Goal: Task Accomplishment & Management: Use online tool/utility

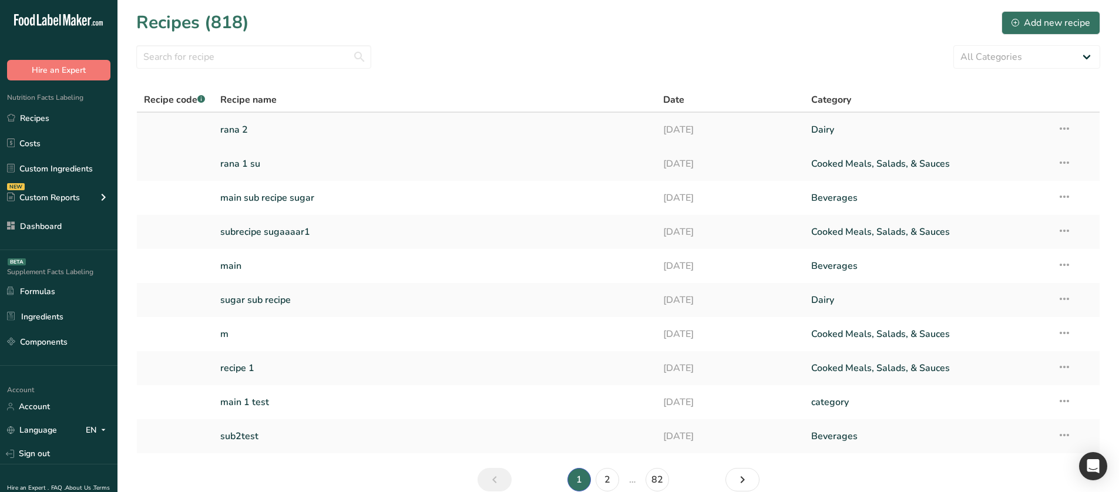
click at [297, 124] on link "rana 2" at bounding box center [434, 129] width 429 height 25
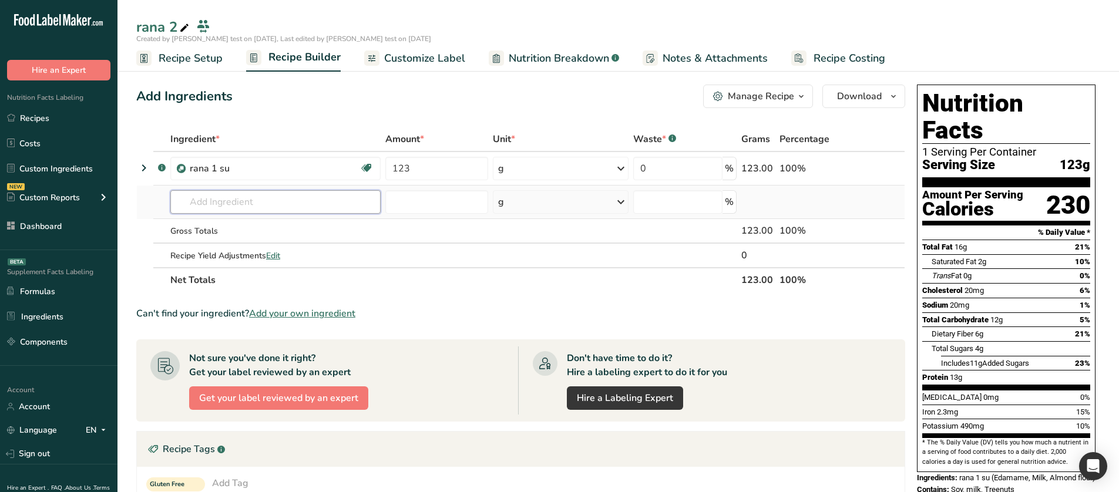
click at [245, 195] on input "text" at bounding box center [275, 201] width 210 height 23
type input "ffdfd"
click at [346, 245] on div "Advanced Search" at bounding box center [338, 245] width 66 height 12
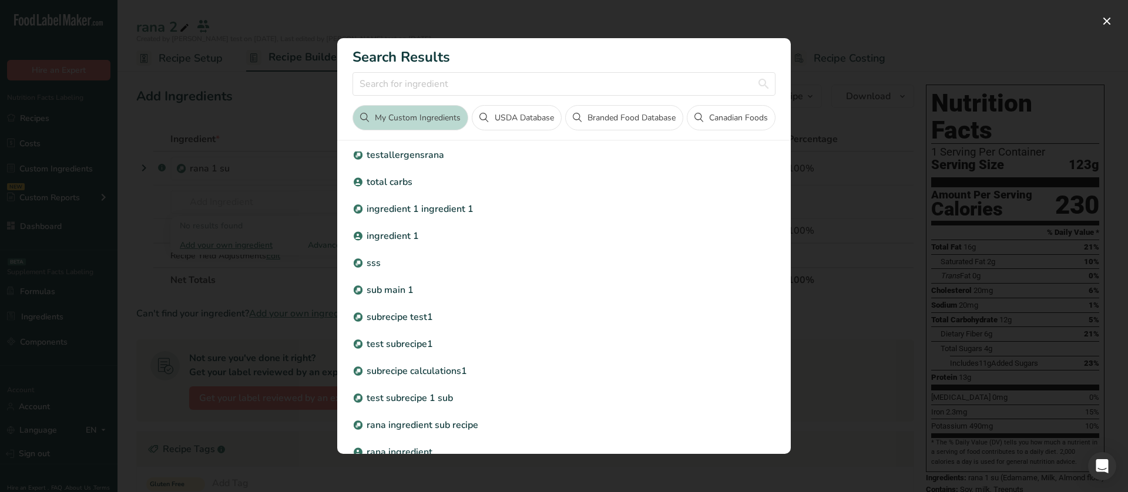
scroll to position [265, 0]
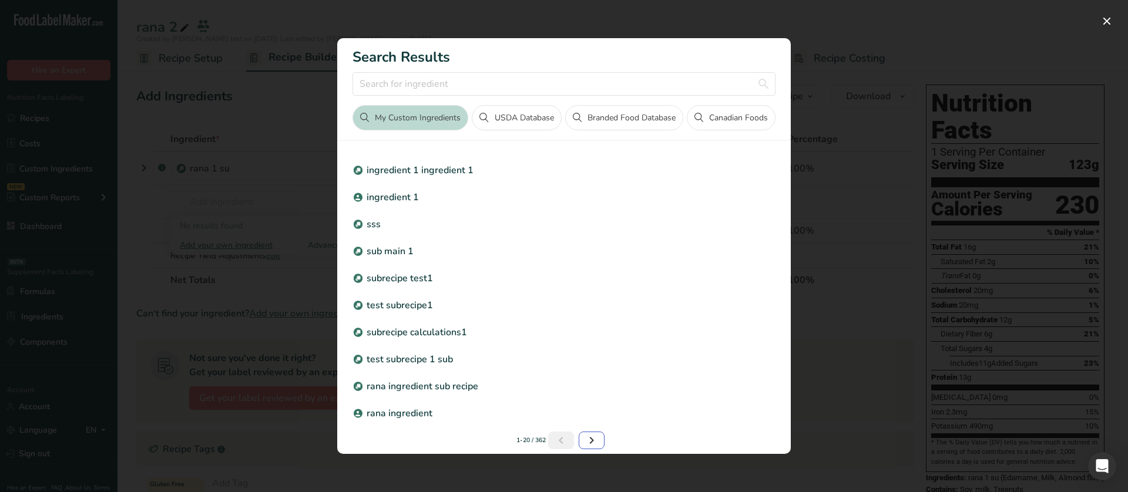
click at [585, 321] on icon "Next page" at bounding box center [591, 440] width 14 height 21
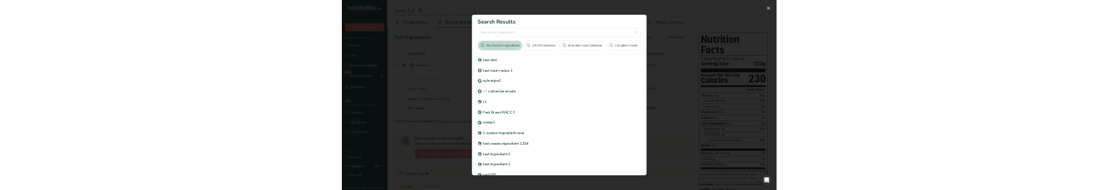
scroll to position [0, 0]
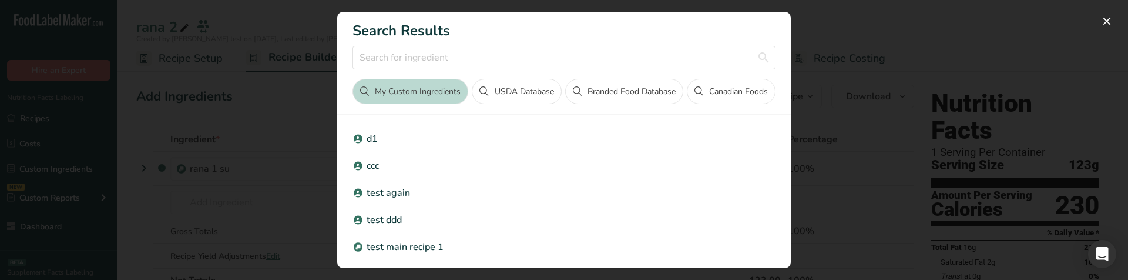
click at [513, 83] on button "USDA Database" at bounding box center [516, 91] width 89 height 25
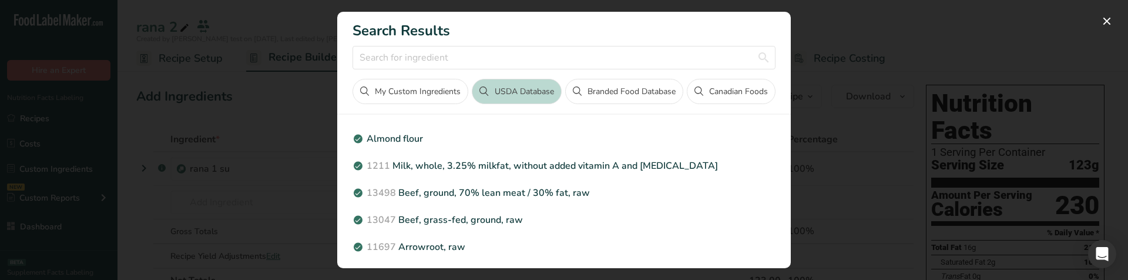
click at [601, 93] on button "Branded Food Database" at bounding box center [624, 91] width 118 height 25
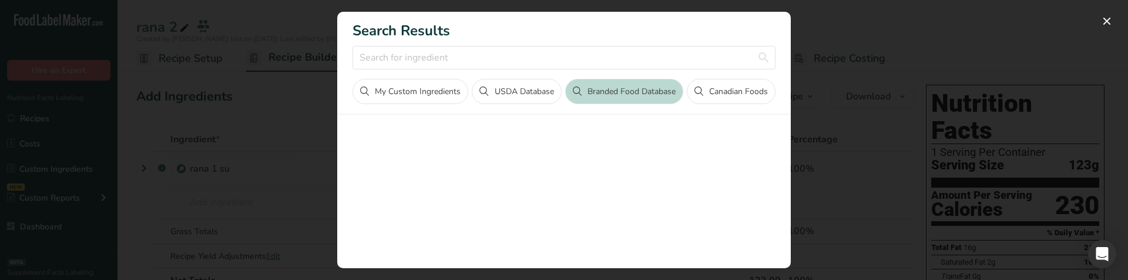
click at [733, 93] on button "Canadian Foods" at bounding box center [730, 91] width 89 height 25
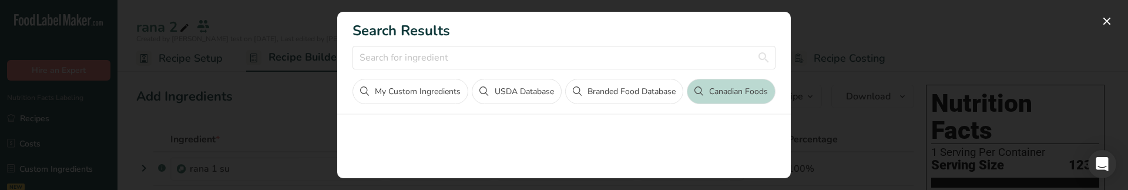
click at [506, 100] on button "USDA Database" at bounding box center [516, 91] width 89 height 25
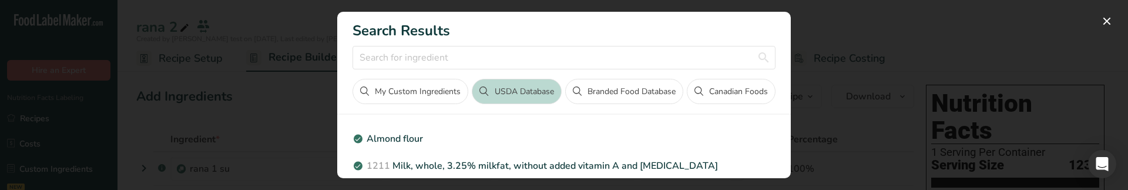
click at [829, 78] on div "Search results modal" at bounding box center [564, 95] width 1128 height 190
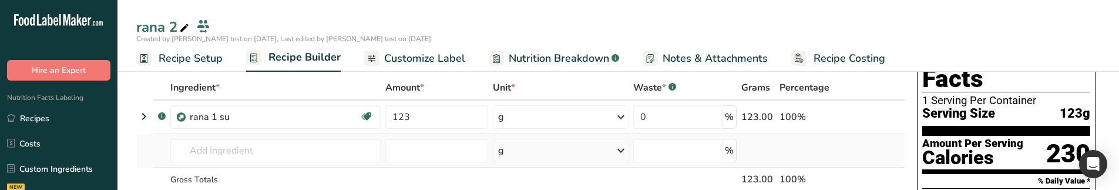
scroll to position [59, 0]
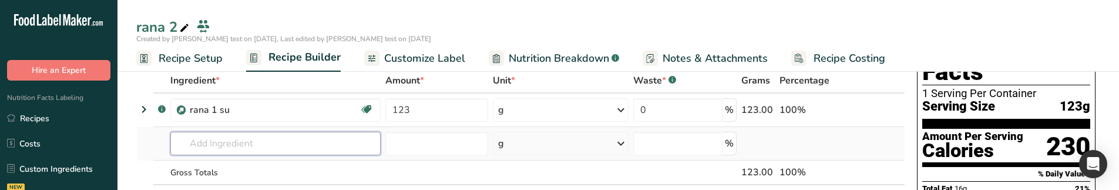
click at [230, 133] on input "text" at bounding box center [275, 143] width 210 height 23
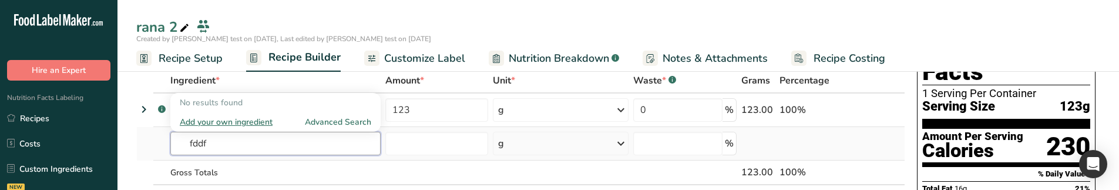
type input "fddf"
click at [342, 124] on div "Advanced Search" at bounding box center [338, 122] width 66 height 12
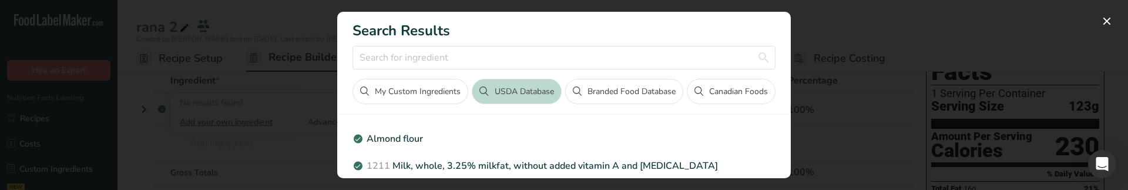
click at [421, 84] on button "My Custom Ingredients" at bounding box center [410, 91] width 116 height 25
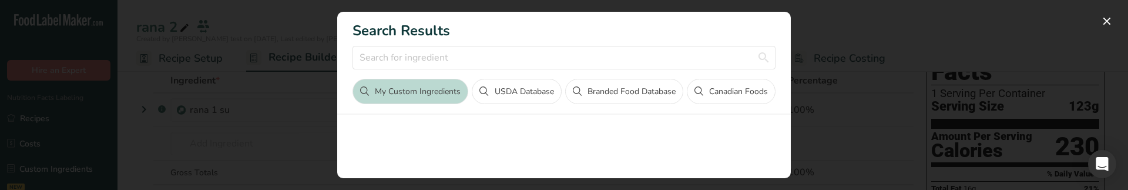
click at [613, 89] on button "Branded Food Database" at bounding box center [624, 91] width 118 height 25
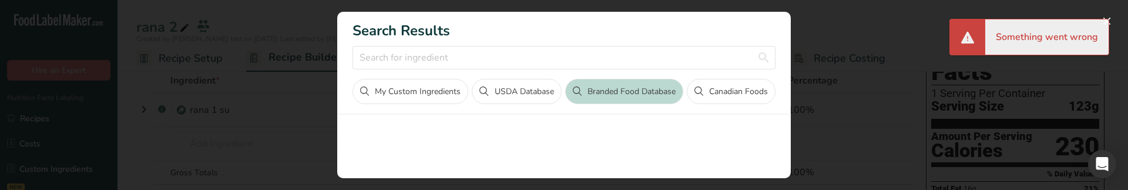
click at [228, 94] on div "Search results modal" at bounding box center [564, 95] width 1128 height 190
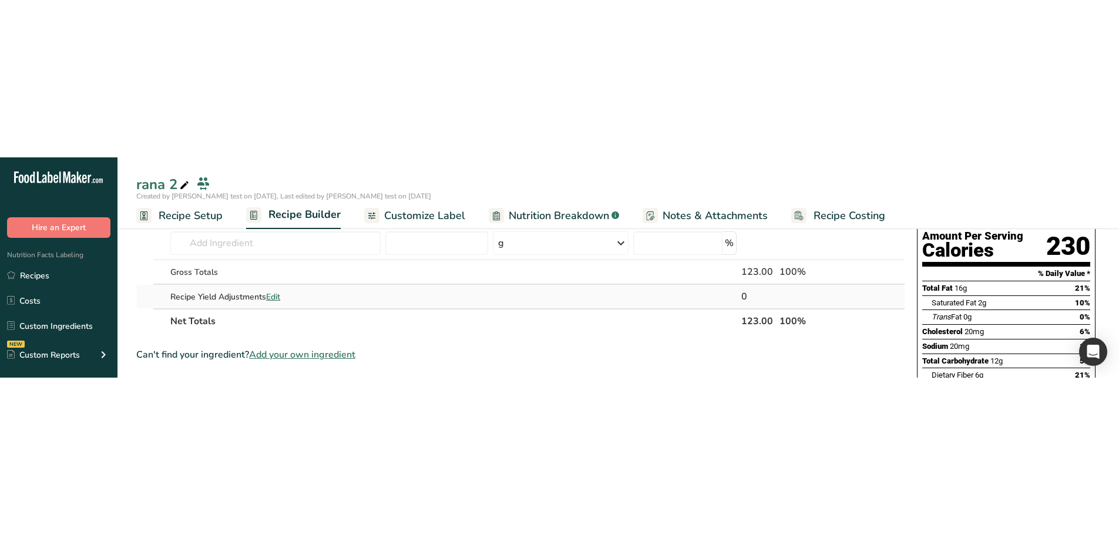
scroll to position [117, 0]
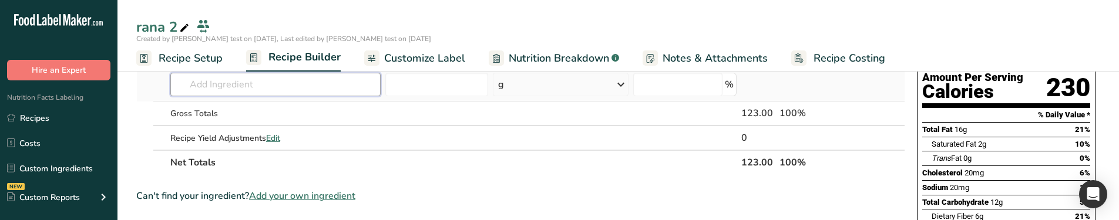
click at [254, 89] on input "text" at bounding box center [275, 84] width 210 height 23
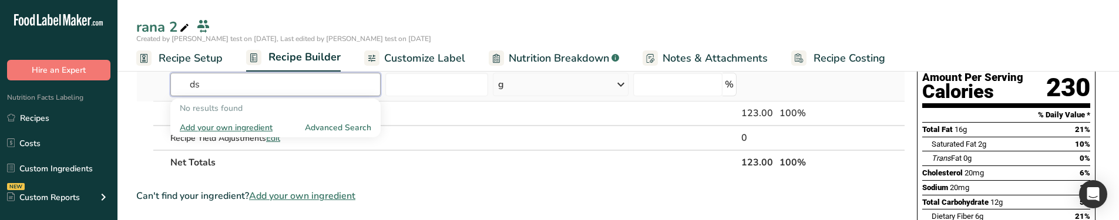
type input "ds"
click at [355, 117] on div "No results found" at bounding box center [275, 108] width 210 height 19
click at [342, 127] on div "Advanced Search" at bounding box center [338, 128] width 66 height 12
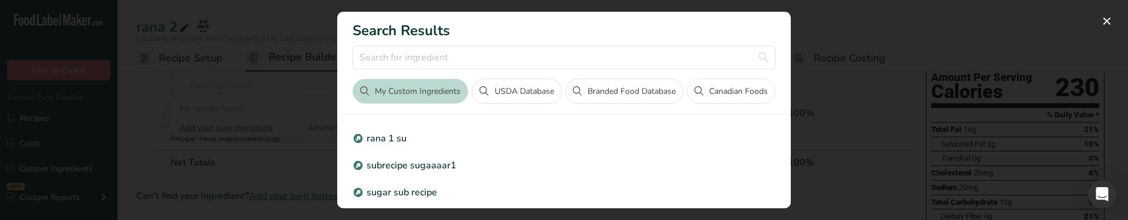
click at [605, 93] on button "Branded Food Database" at bounding box center [624, 91] width 118 height 25
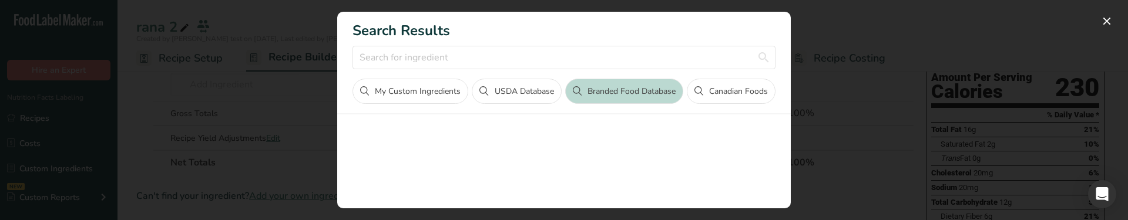
click at [764, 86] on button "Canadian Foods" at bounding box center [730, 91] width 89 height 25
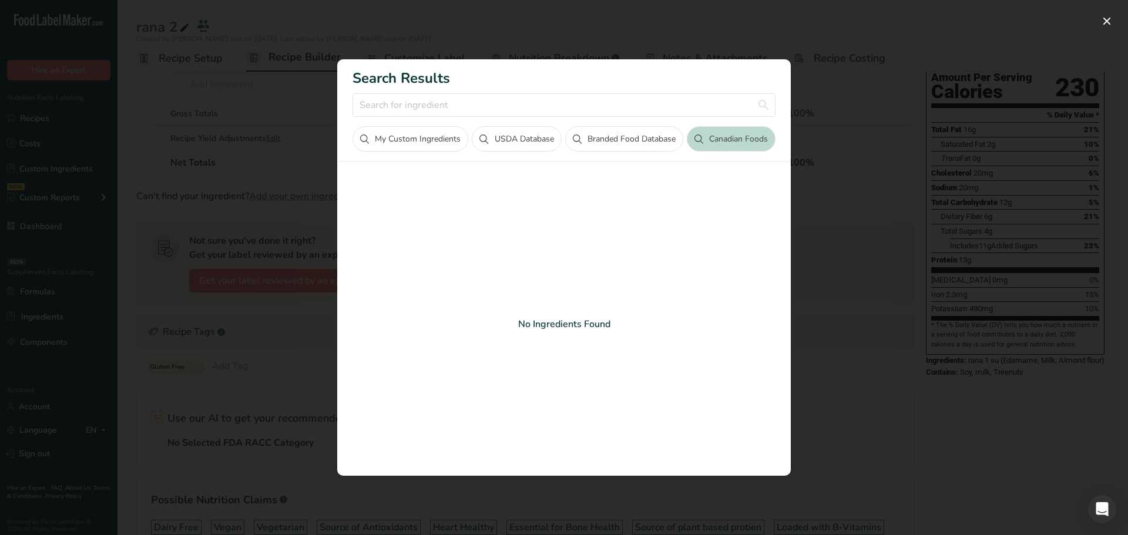
click at [824, 152] on div "Search results modal" at bounding box center [564, 267] width 1128 height 535
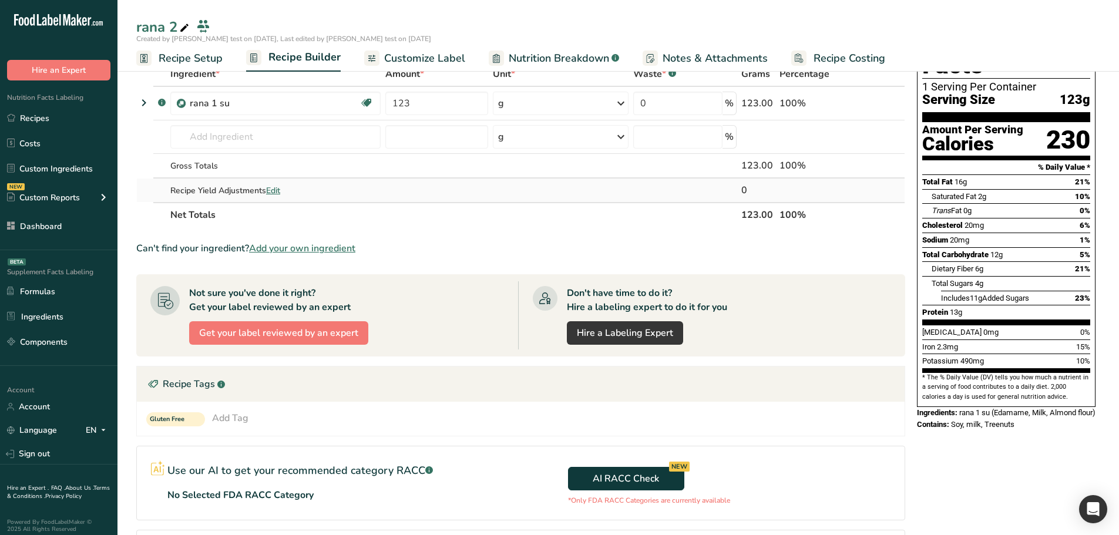
scroll to position [59, 0]
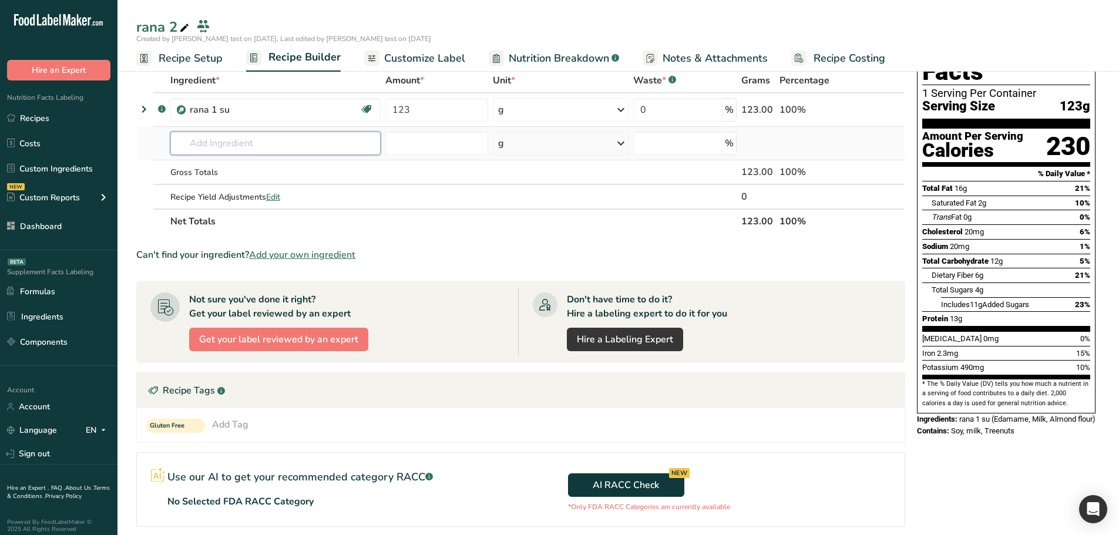
click at [230, 154] on input "text" at bounding box center [275, 143] width 210 height 23
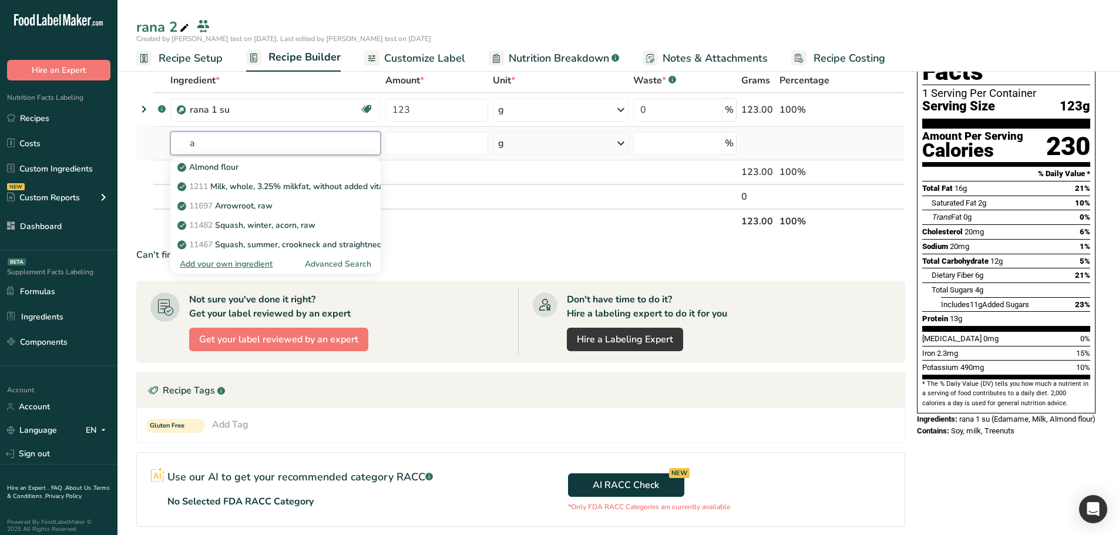
type input "a"
click at [341, 189] on div "Advanced Search" at bounding box center [338, 264] width 66 height 12
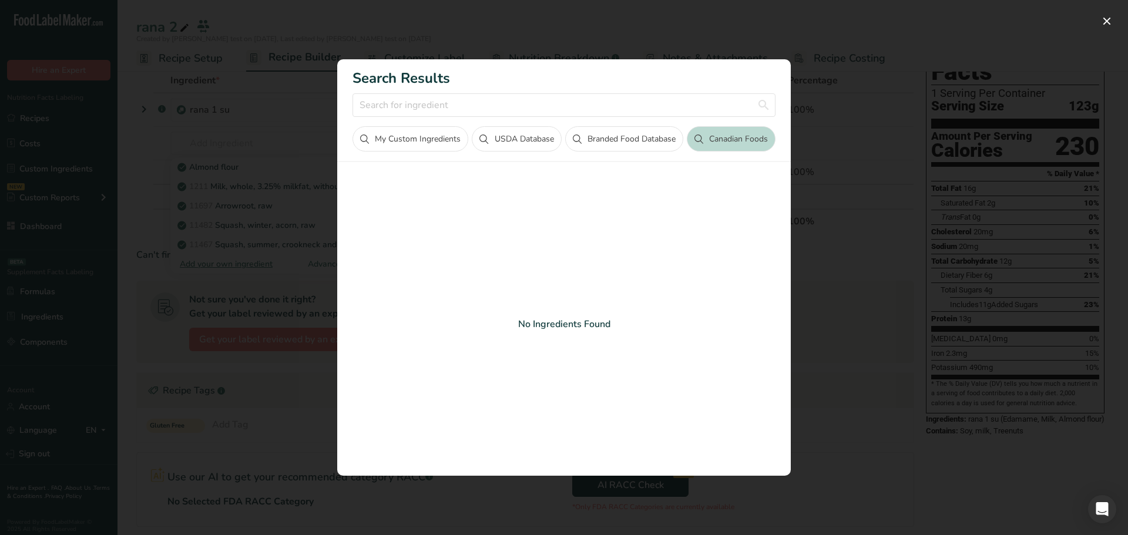
click at [515, 140] on button "USDA Database" at bounding box center [516, 138] width 89 height 25
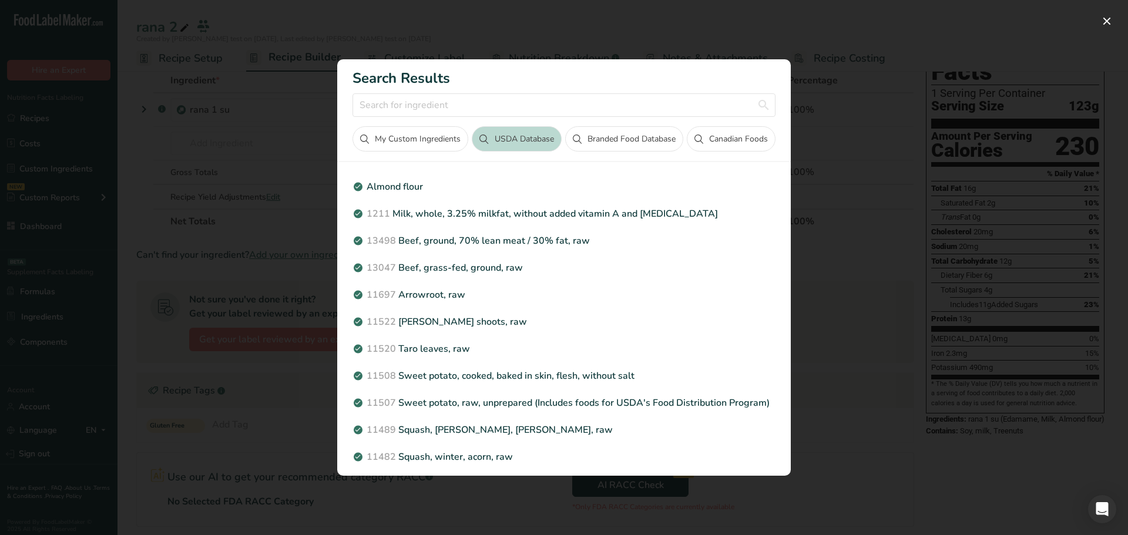
click at [398, 132] on button "My Custom Ingredients" at bounding box center [410, 138] width 116 height 25
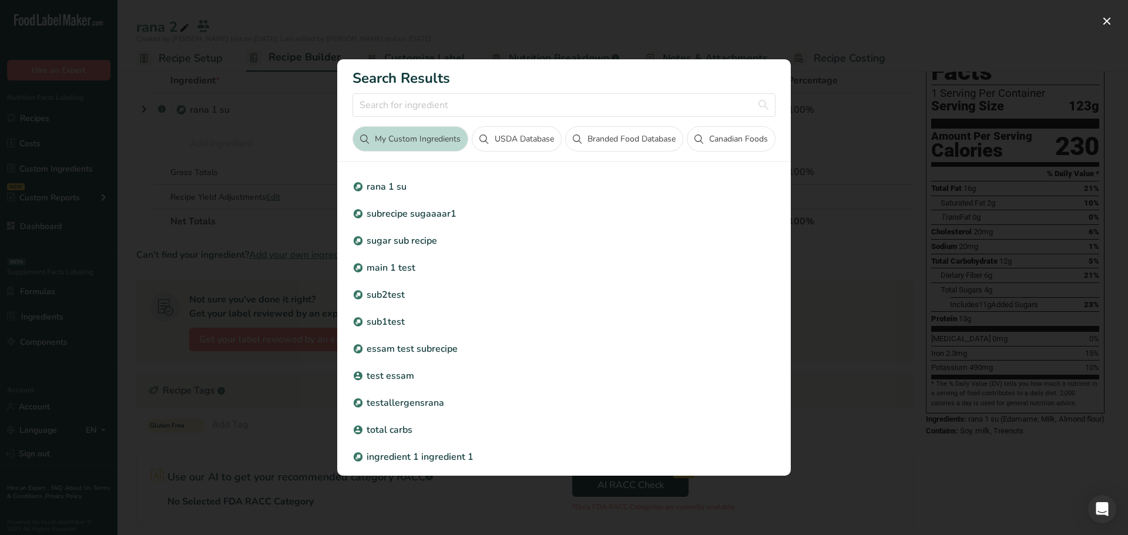
click at [850, 141] on div "Search results modal" at bounding box center [564, 267] width 1128 height 535
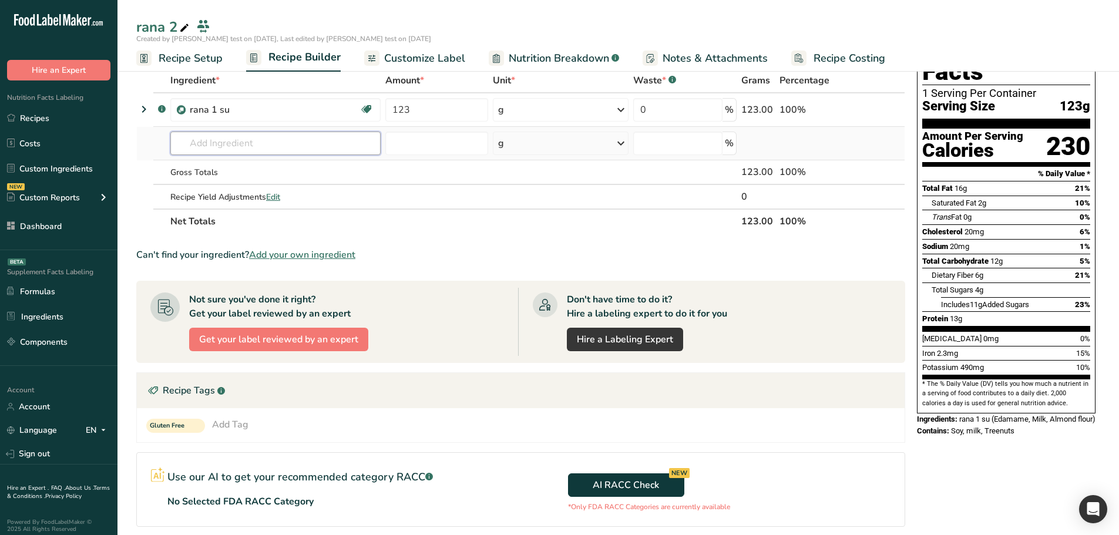
click at [285, 132] on input "text" at bounding box center [275, 143] width 210 height 23
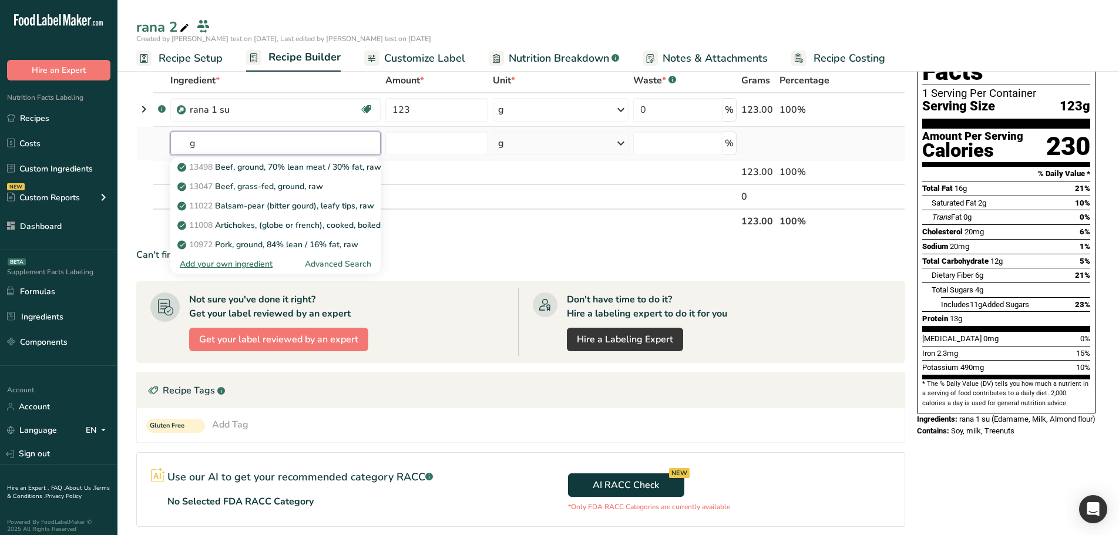
type input "g"
click at [315, 189] on div "Advanced Search" at bounding box center [338, 264] width 66 height 12
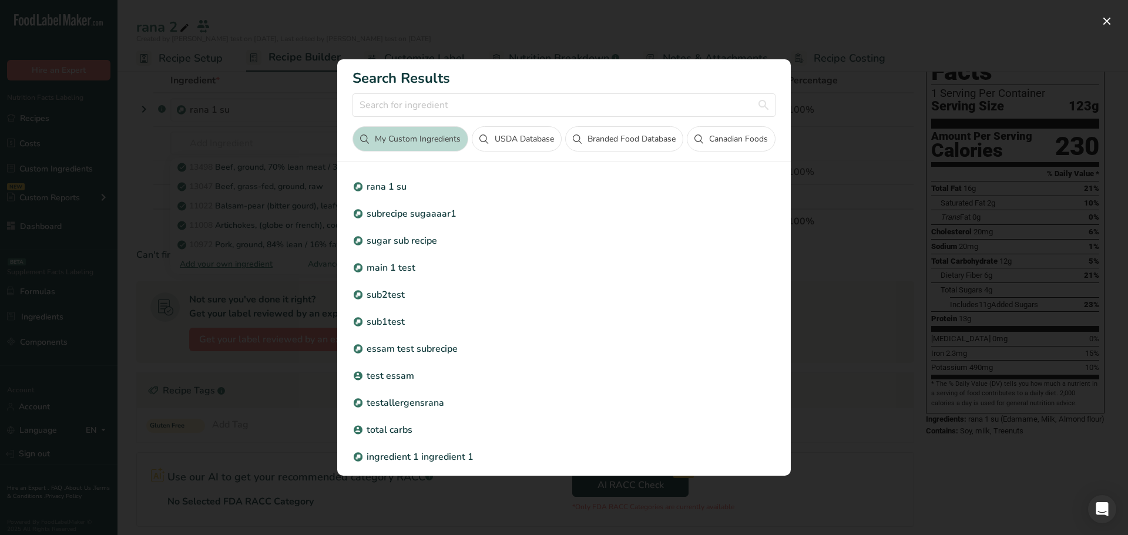
click at [915, 189] on div "Search results modal" at bounding box center [564, 267] width 1128 height 535
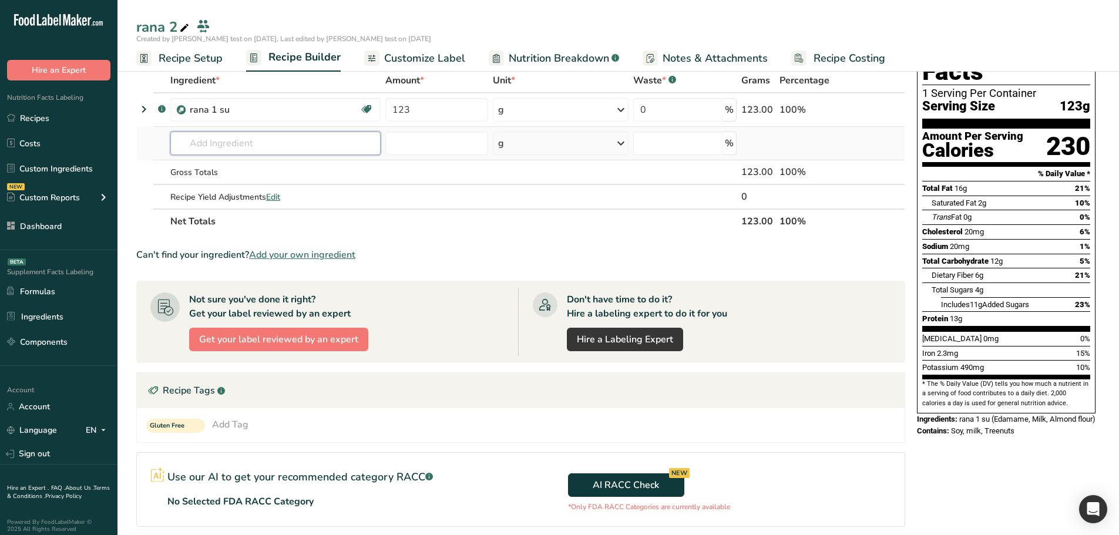
click at [316, 148] on input "text" at bounding box center [275, 143] width 210 height 23
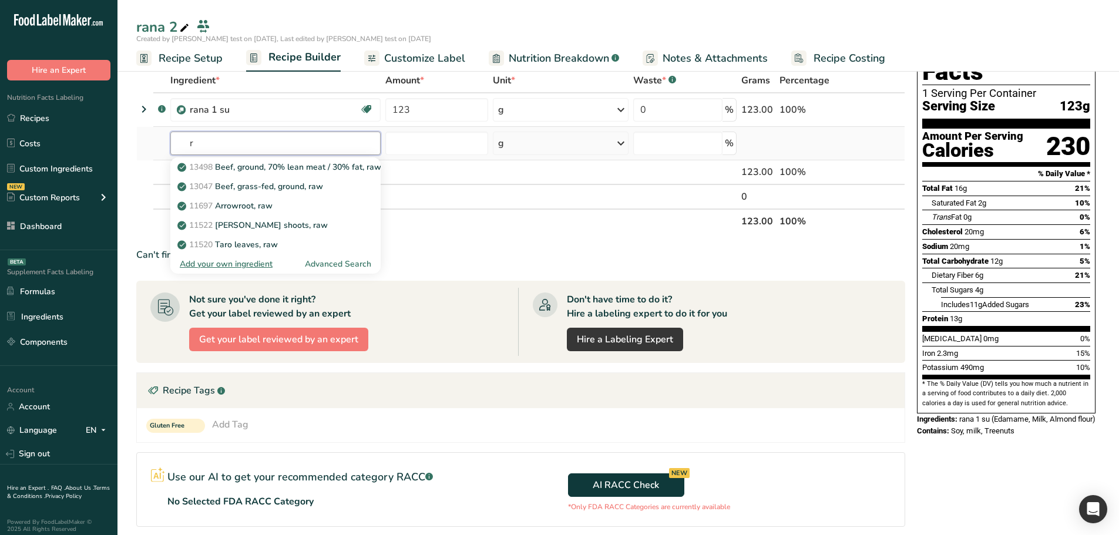
type input "r"
click at [225, 189] on div "Add your own ingredient" at bounding box center [226, 264] width 93 height 12
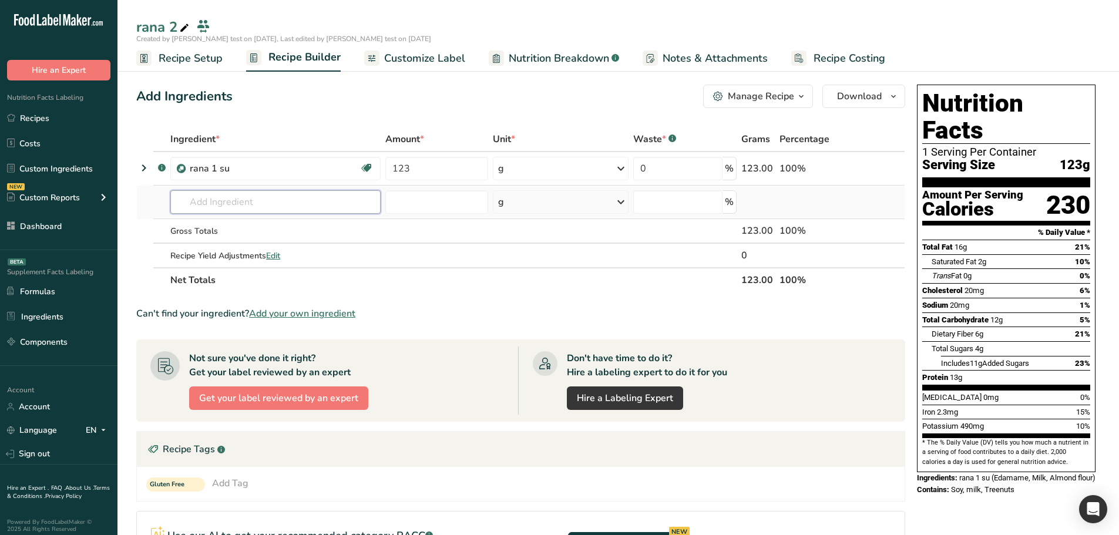
click at [234, 189] on input "text" at bounding box center [275, 201] width 210 height 23
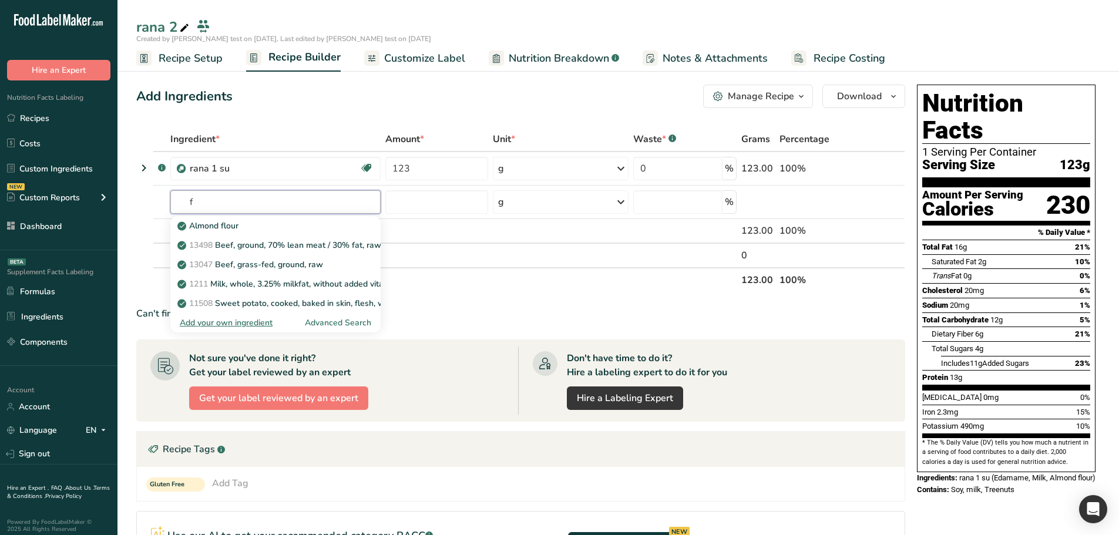
type input "f"
click at [457, 189] on th "Net Totals" at bounding box center [453, 279] width 571 height 25
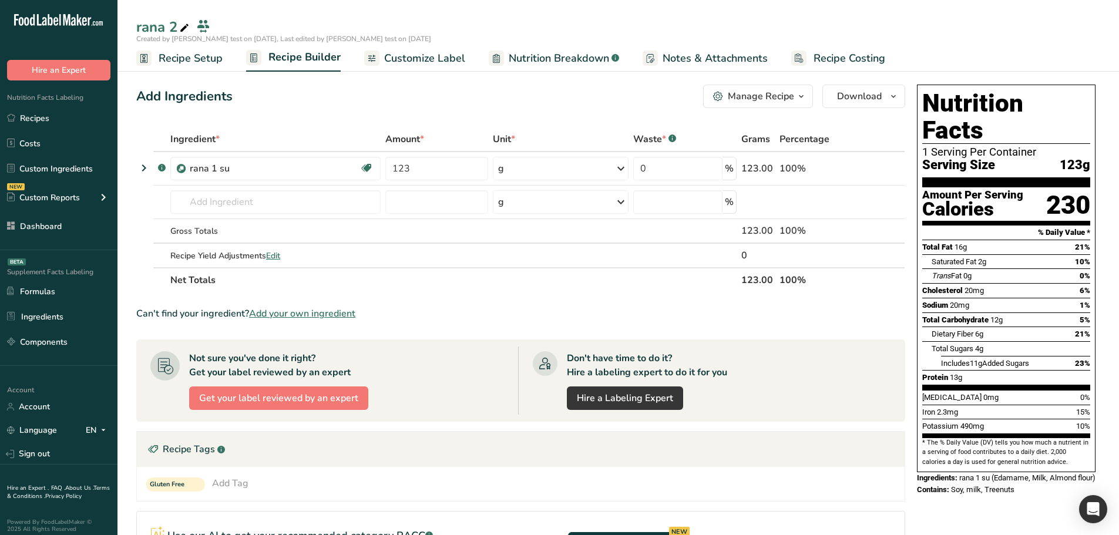
drag, startPoint x: 133, startPoint y: 316, endPoint x: 454, endPoint y: 311, distance: 321.3
click at [454, 189] on section "Add Ingredients Manage Recipe Delete Recipe Duplicate Recipe Scale Recipe Save …" at bounding box center [617, 419] width 1001 height 716
click at [454, 189] on div "Can't find your ingredient? Add your own ingredient" at bounding box center [520, 314] width 769 height 14
click at [258, 189] on input "text" at bounding box center [275, 201] width 210 height 23
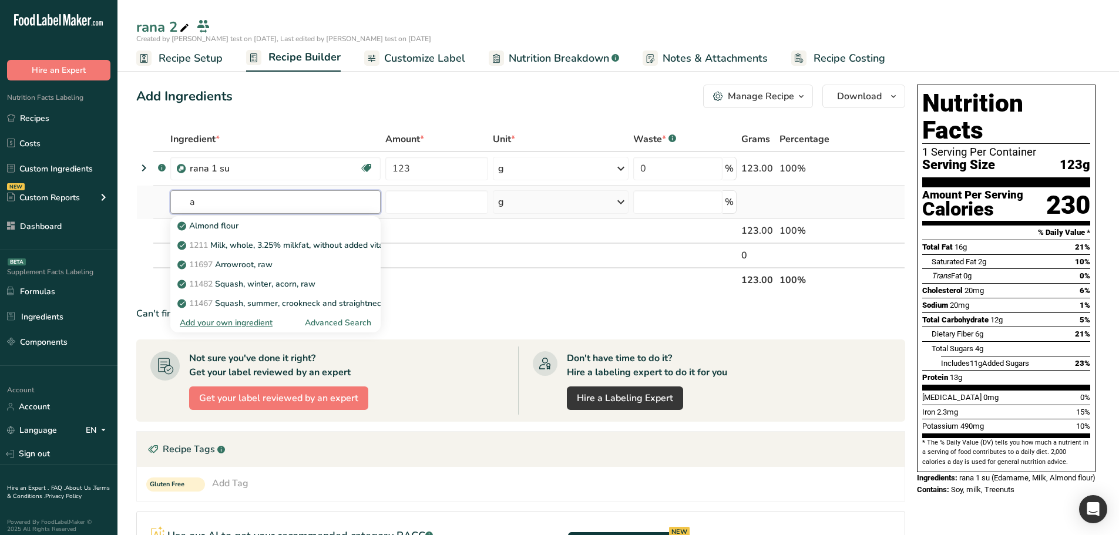
type input "a"
click at [332, 189] on div "Advanced Search" at bounding box center [338, 323] width 66 height 12
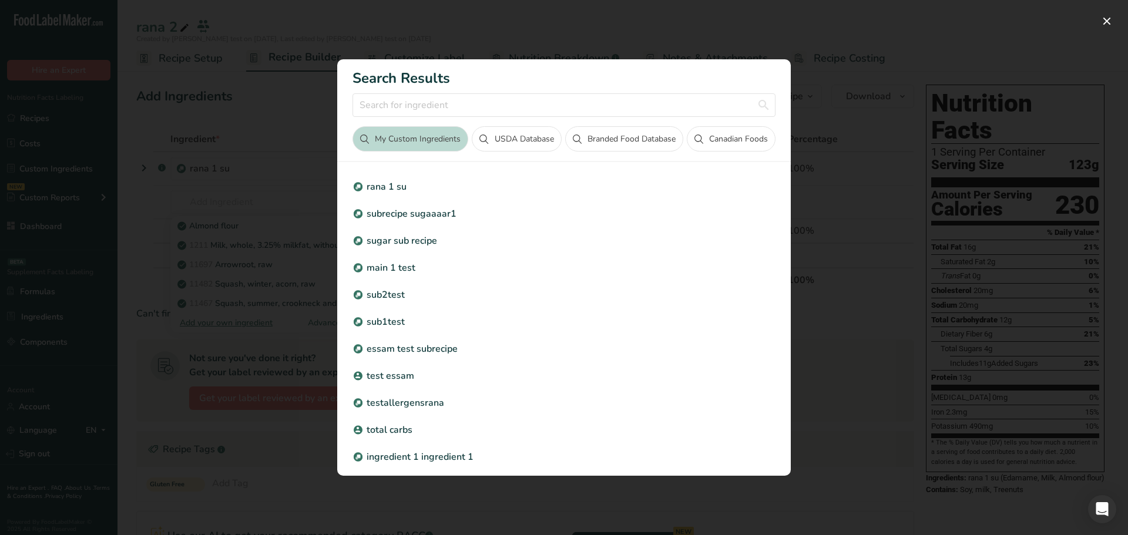
click at [278, 189] on div "Search results modal" at bounding box center [564, 267] width 1128 height 535
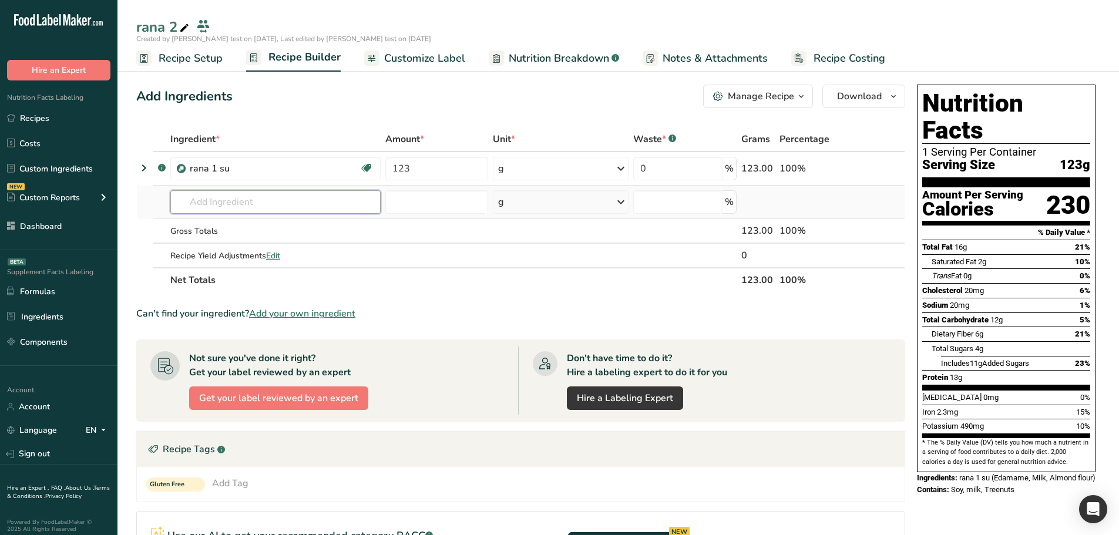
click at [242, 189] on input "text" at bounding box center [275, 201] width 210 height 23
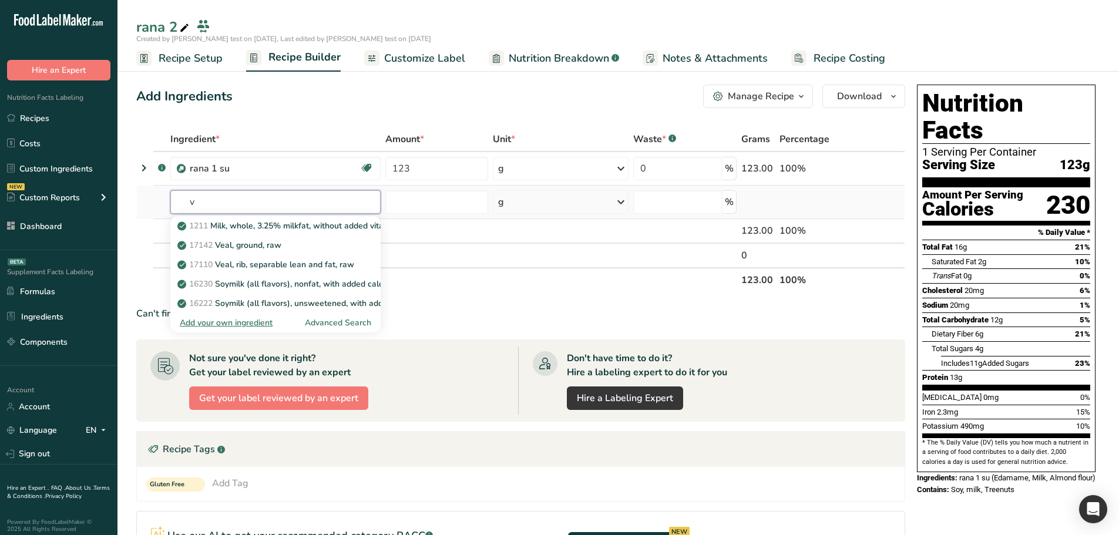
type input "v"
click at [328, 189] on div "Advanced Search" at bounding box center [338, 323] width 66 height 12
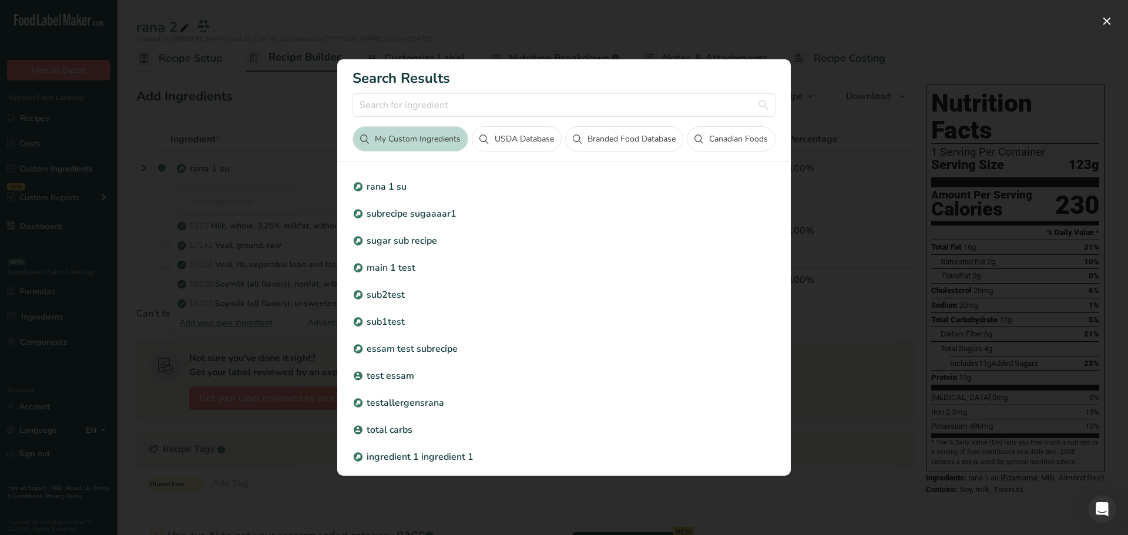
click at [254, 189] on div "Search results modal" at bounding box center [564, 267] width 1128 height 535
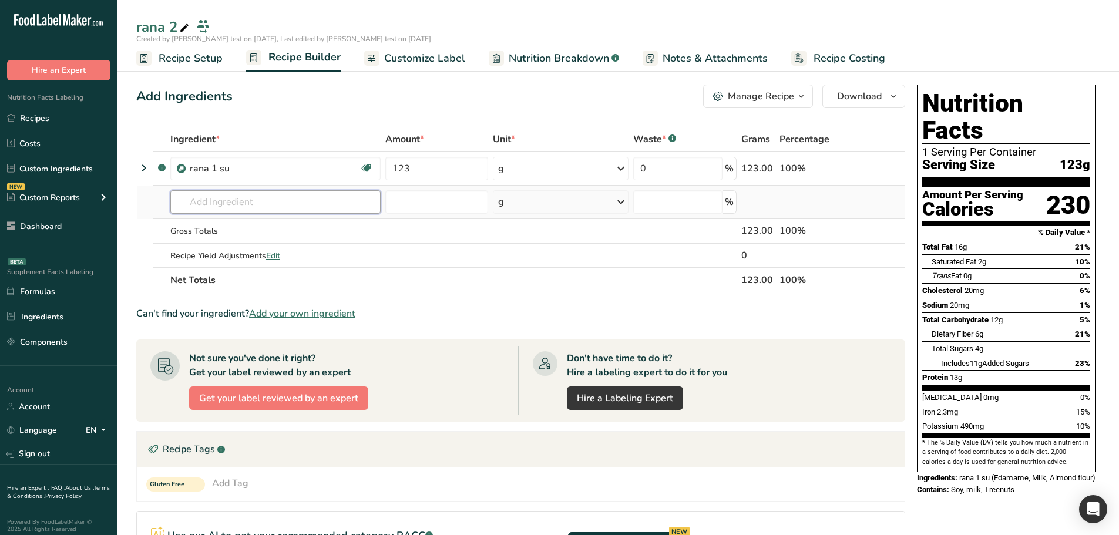
click at [247, 189] on input "text" at bounding box center [275, 201] width 210 height 23
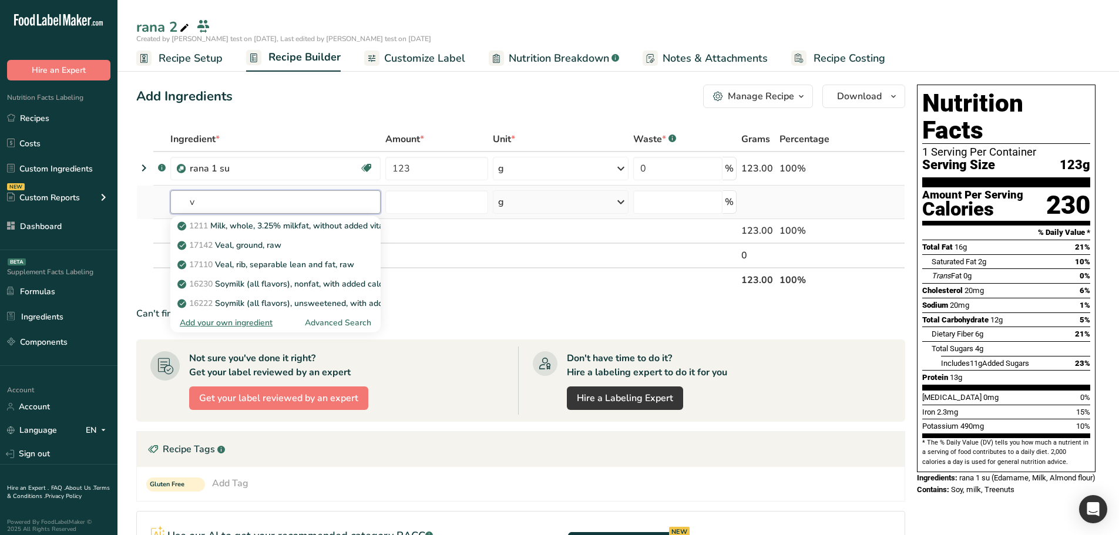
type input "v"
click at [205, 189] on div "Add your own ingredient" at bounding box center [226, 323] width 93 height 12
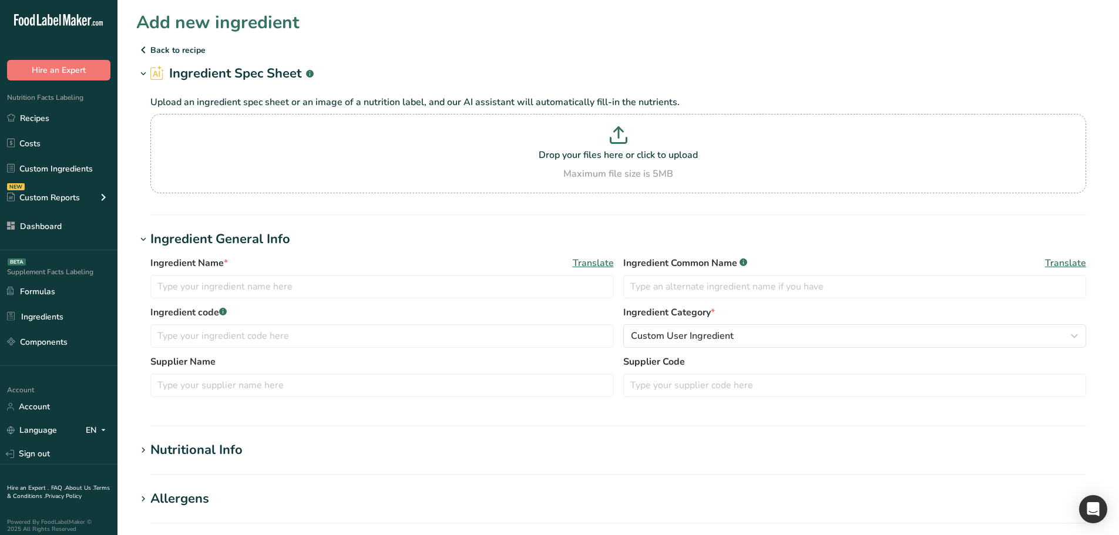
click at [152, 45] on p "Back to recipe" at bounding box center [618, 50] width 964 height 14
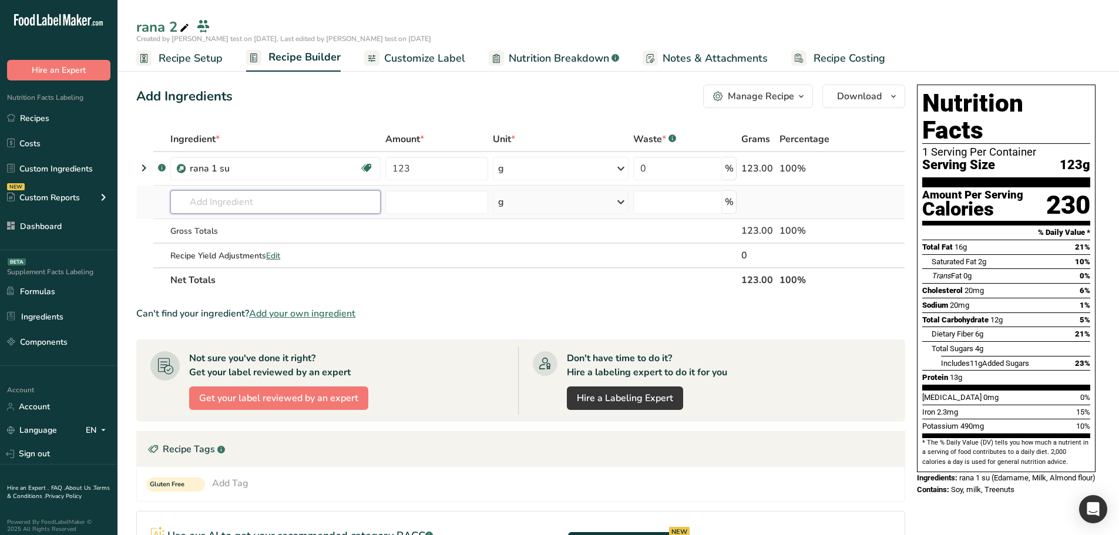
click at [267, 189] on input "text" at bounding box center [275, 201] width 210 height 23
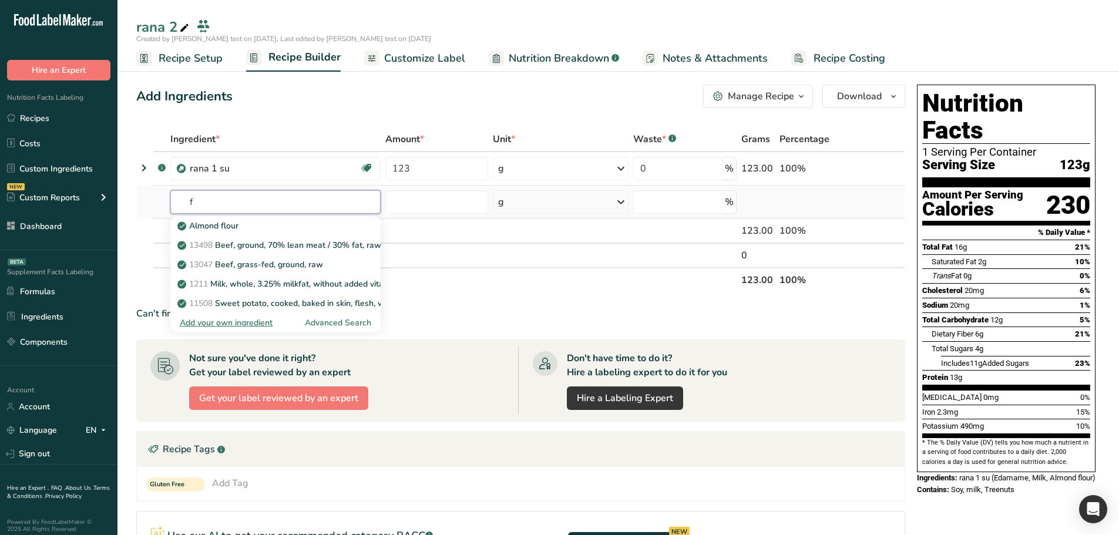
type input "f"
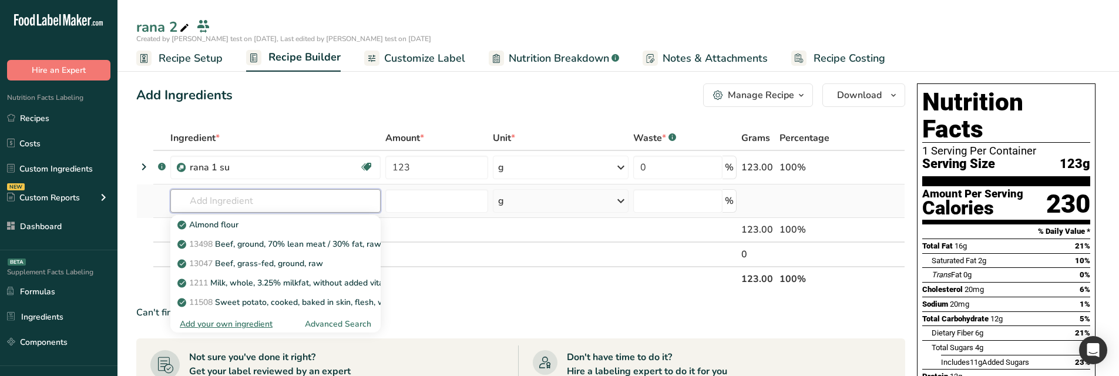
click at [271, 189] on input "text" at bounding box center [275, 200] width 210 height 23
type input "d"
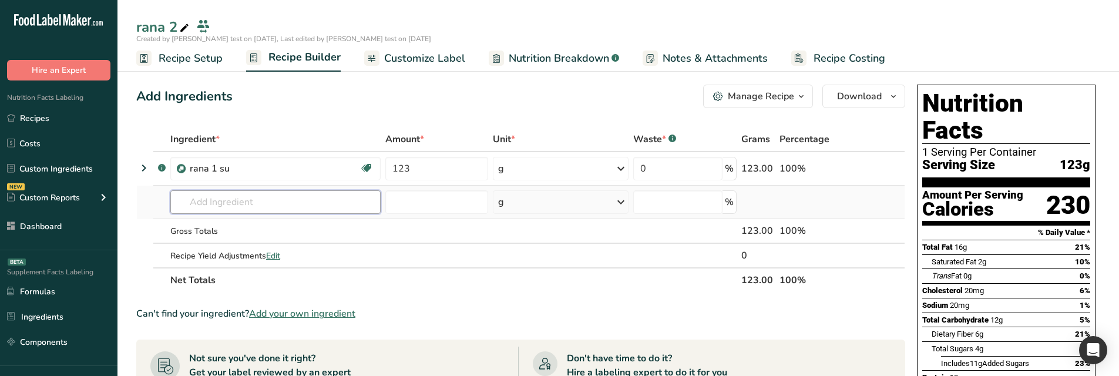
click at [212, 203] on input "text" at bounding box center [275, 201] width 210 height 23
type input "f"
click at [234, 208] on input "text" at bounding box center [275, 201] width 210 height 23
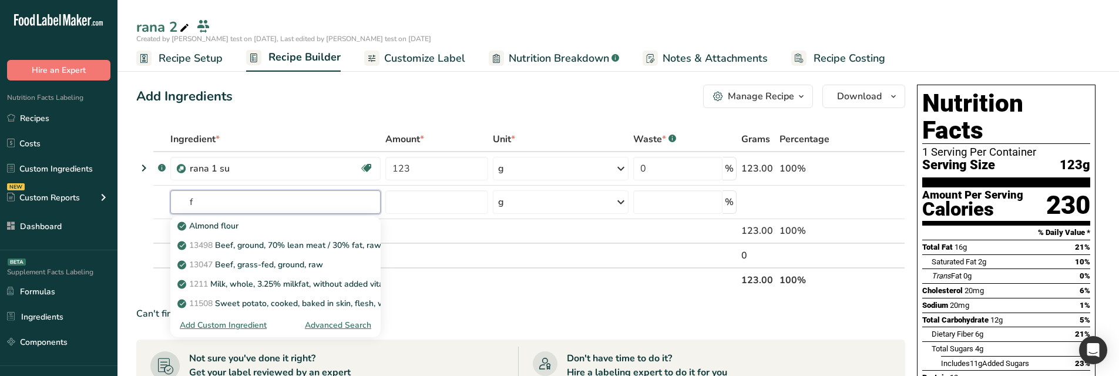
type input "f"
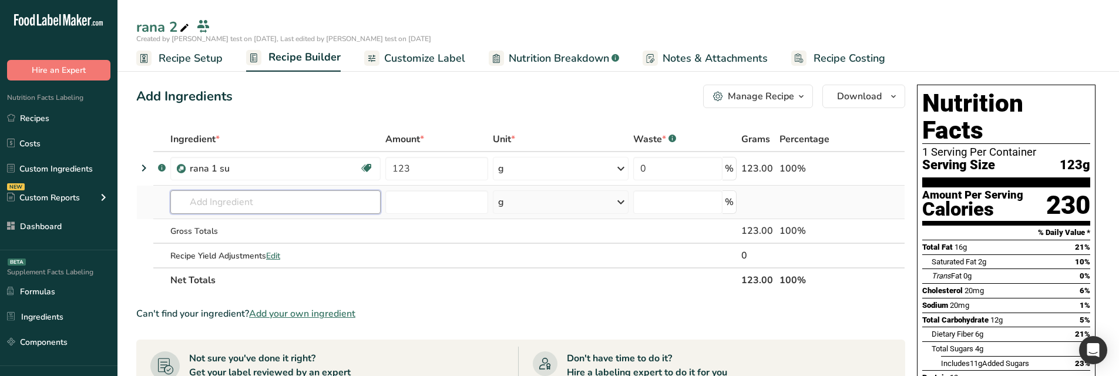
click at [203, 194] on input "text" at bounding box center [275, 201] width 210 height 23
type input "f"
click at [291, 210] on input "text" at bounding box center [275, 201] width 210 height 23
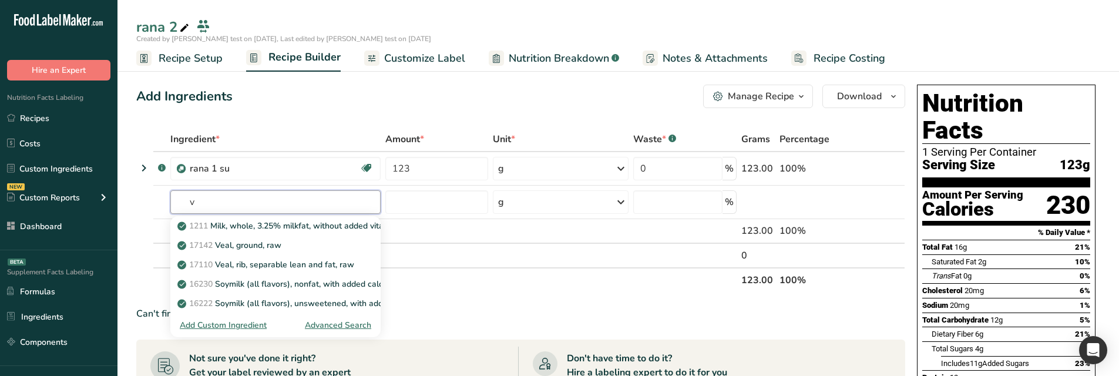
type input "v"
click at [480, 291] on th "Net Totals" at bounding box center [453, 279] width 571 height 25
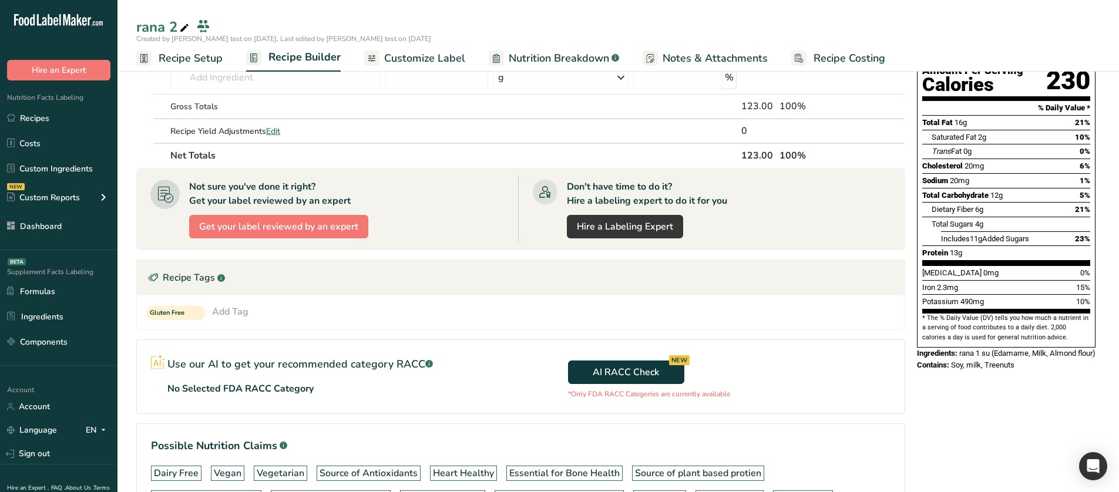
scroll to position [117, 0]
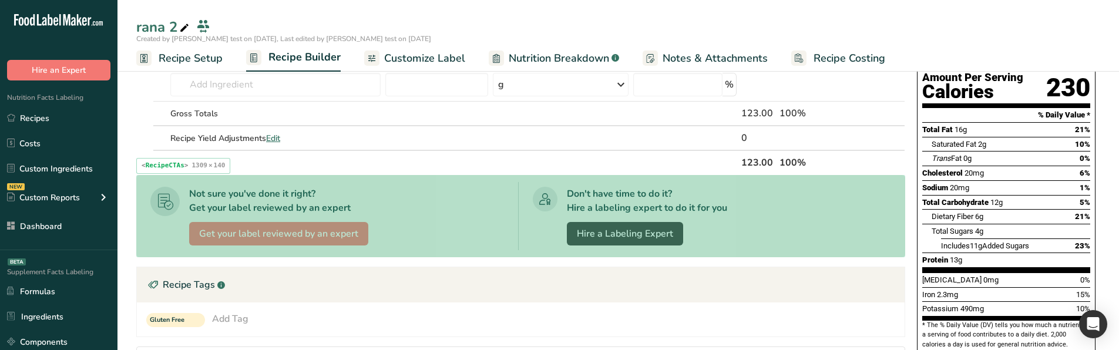
click at [399, 210] on div "Not sure you've done it right? Get your label reviewed by an expert Get your la…" at bounding box center [334, 216] width 368 height 68
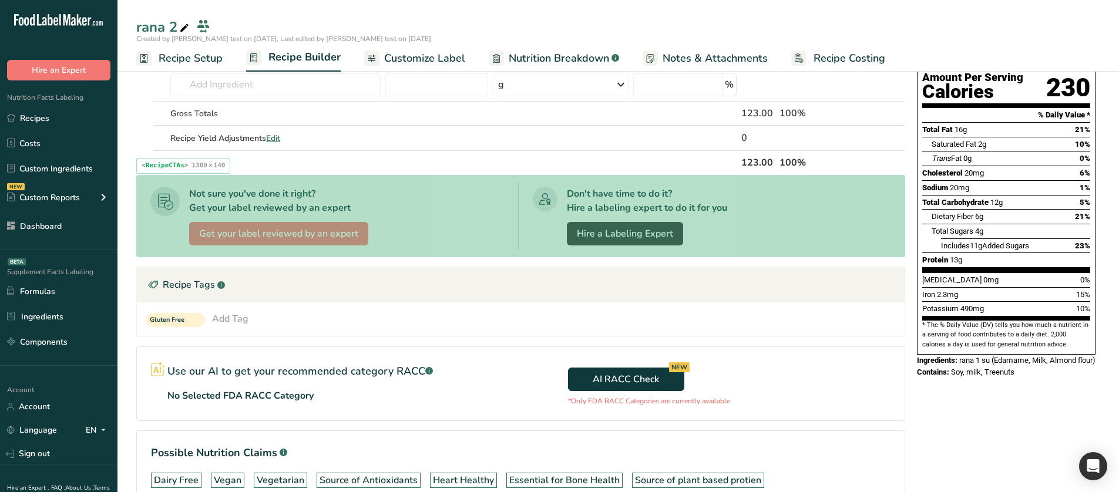
click at [359, 185] on div "Not sure you've done it right? Get your label reviewed by an expert Get your la…" at bounding box center [334, 216] width 368 height 68
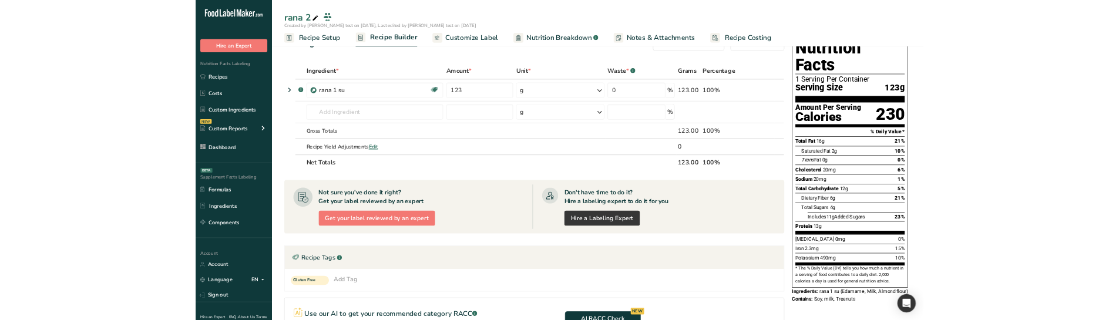
scroll to position [0, 0]
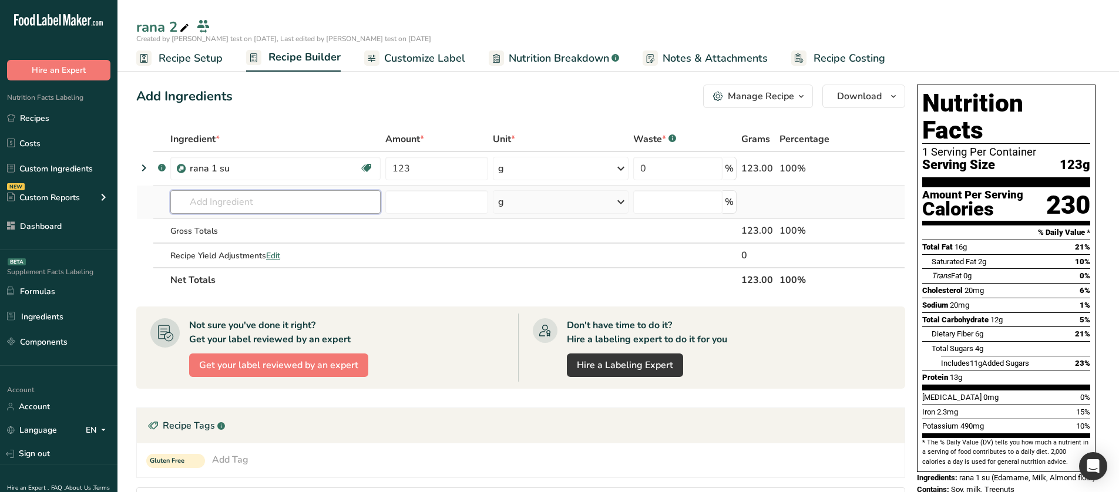
click at [230, 193] on input "text" at bounding box center [275, 201] width 210 height 23
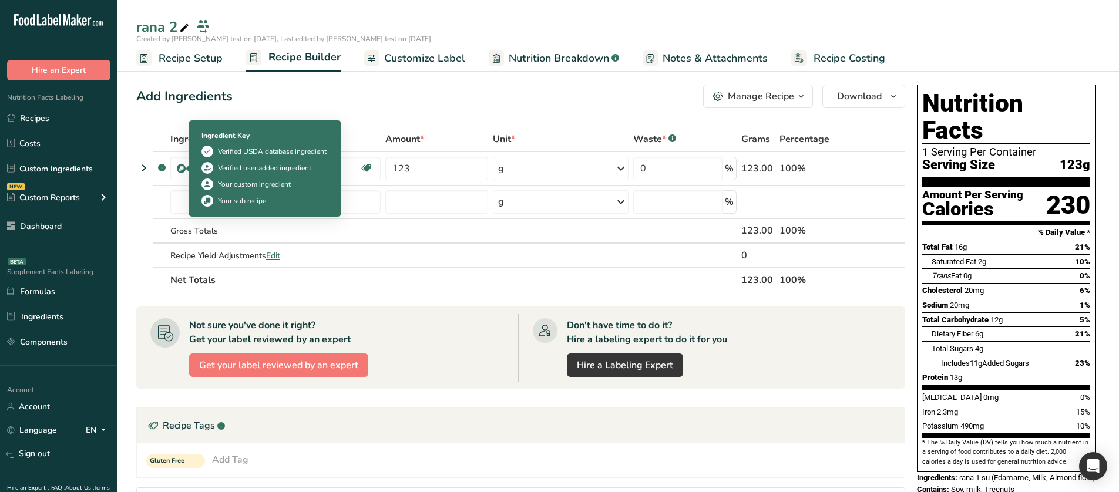
click at [216, 169] on div "Verified user added ingredient" at bounding box center [264, 168] width 127 height 12
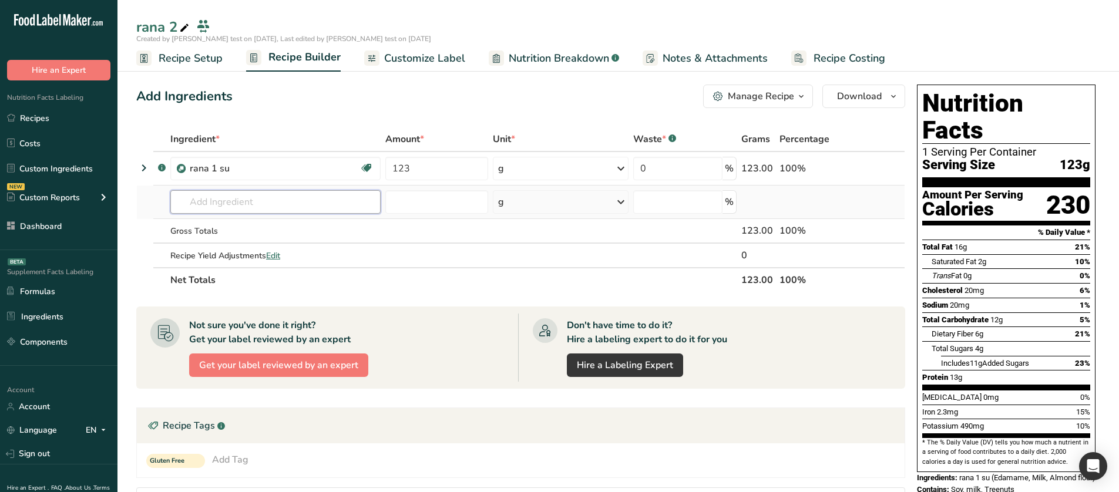
click at [349, 201] on input "text" at bounding box center [275, 201] width 210 height 23
type input "bv"
click at [322, 249] on div "Advanced Search" at bounding box center [338, 247] width 66 height 12
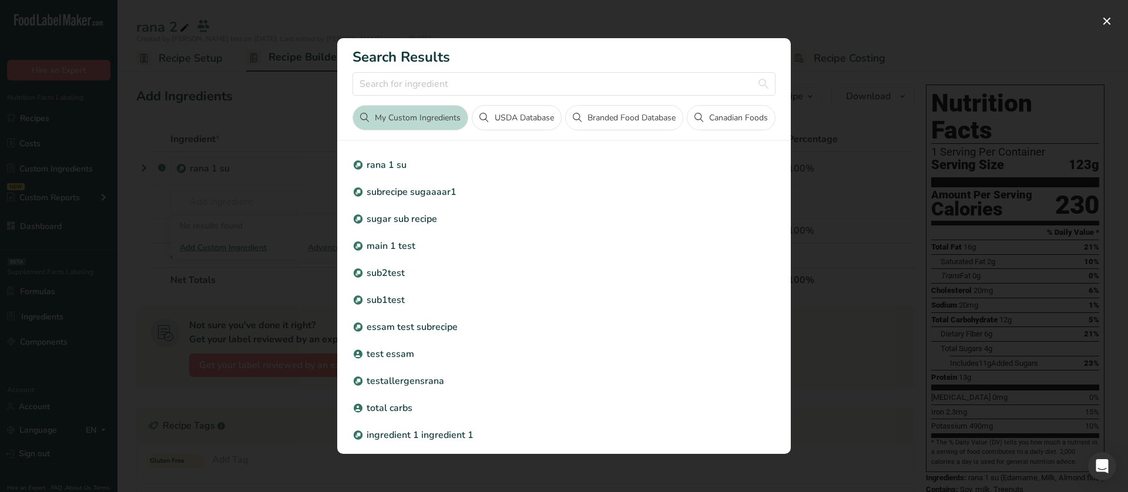
click at [284, 284] on div "Search results modal" at bounding box center [564, 246] width 1128 height 492
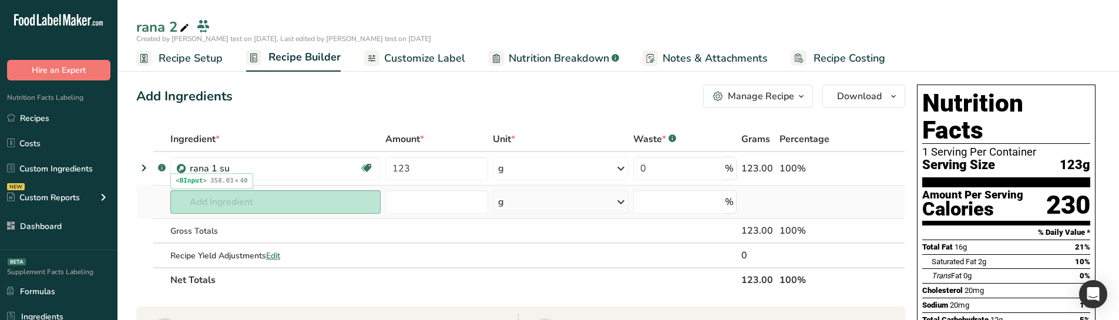
click at [292, 213] on input "text" at bounding box center [275, 201] width 210 height 23
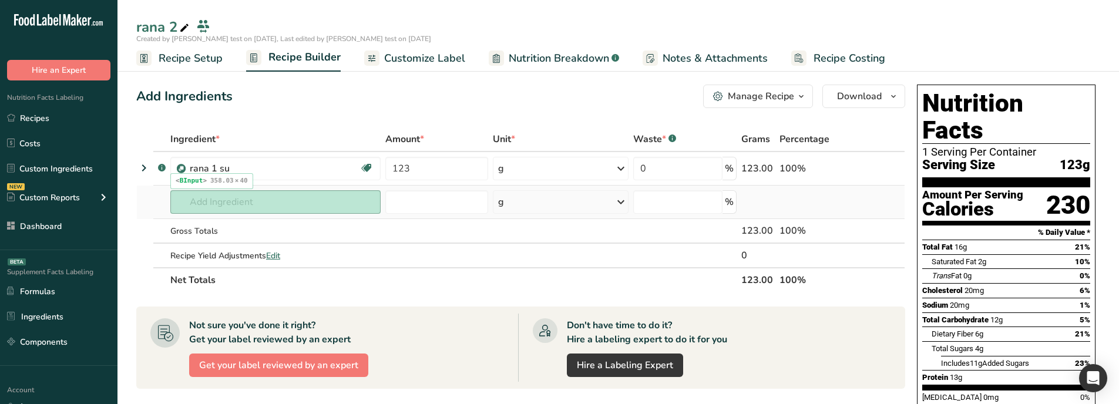
click at [283, 198] on input "text" at bounding box center [275, 201] width 210 height 23
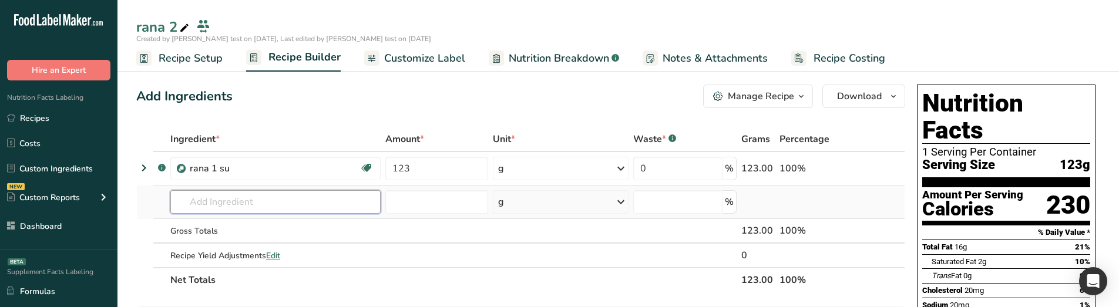
click at [302, 204] on input "text" at bounding box center [275, 201] width 210 height 23
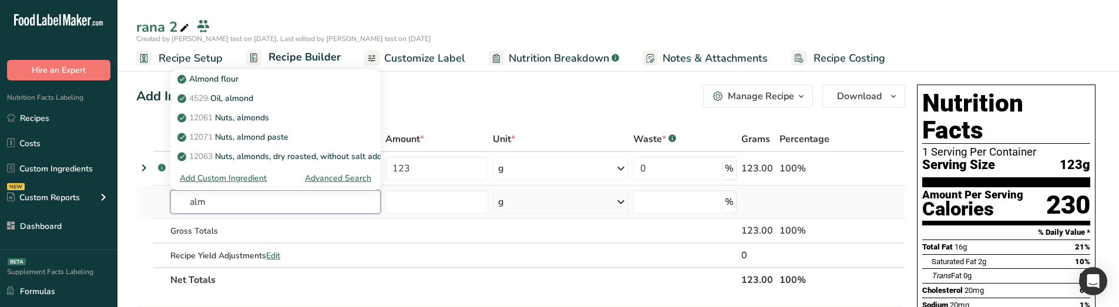
type input "alm"
click at [327, 180] on div "Advanced Search" at bounding box center [338, 178] width 66 height 12
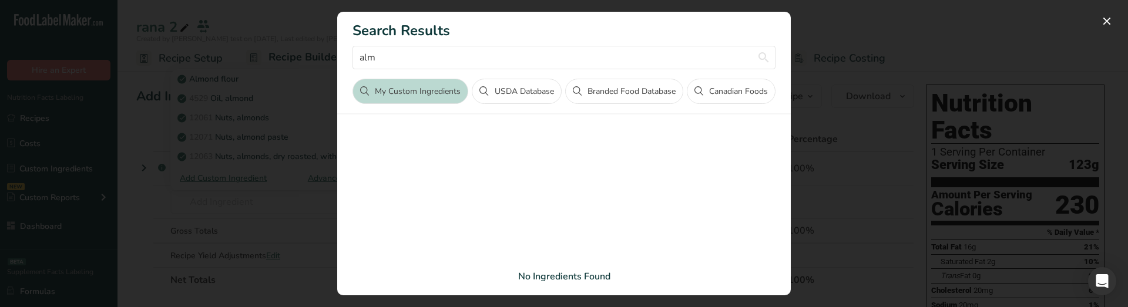
click at [278, 183] on div "Search results modal" at bounding box center [564, 153] width 1128 height 307
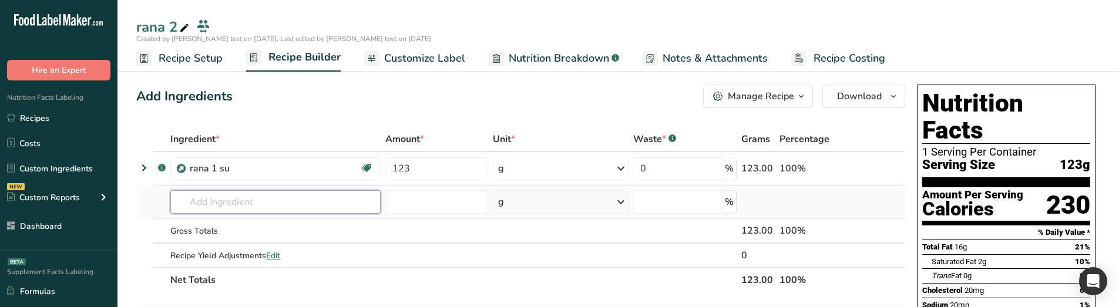
click at [228, 200] on input "text" at bounding box center [275, 201] width 210 height 23
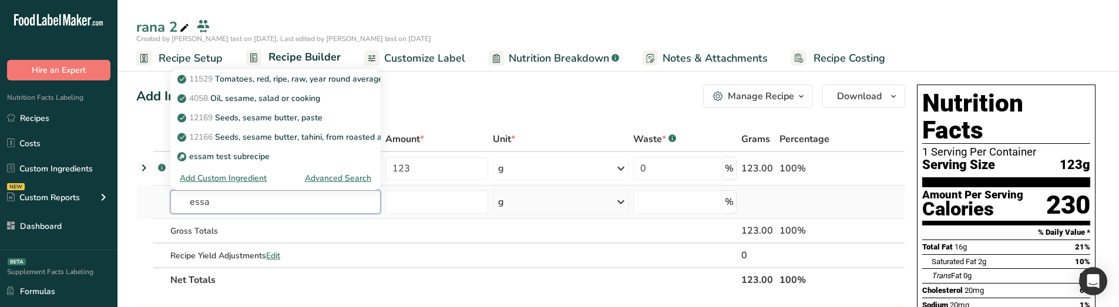
type input "essa"
click at [324, 176] on div "Advanced Search" at bounding box center [338, 178] width 66 height 12
type input "essa"
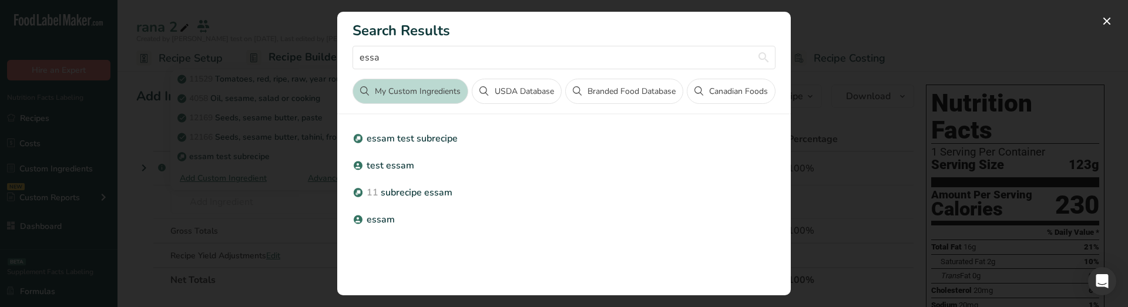
click at [288, 211] on div "Search results modal" at bounding box center [564, 153] width 1128 height 307
